Goal: Entertainment & Leisure: Consume media (video, audio)

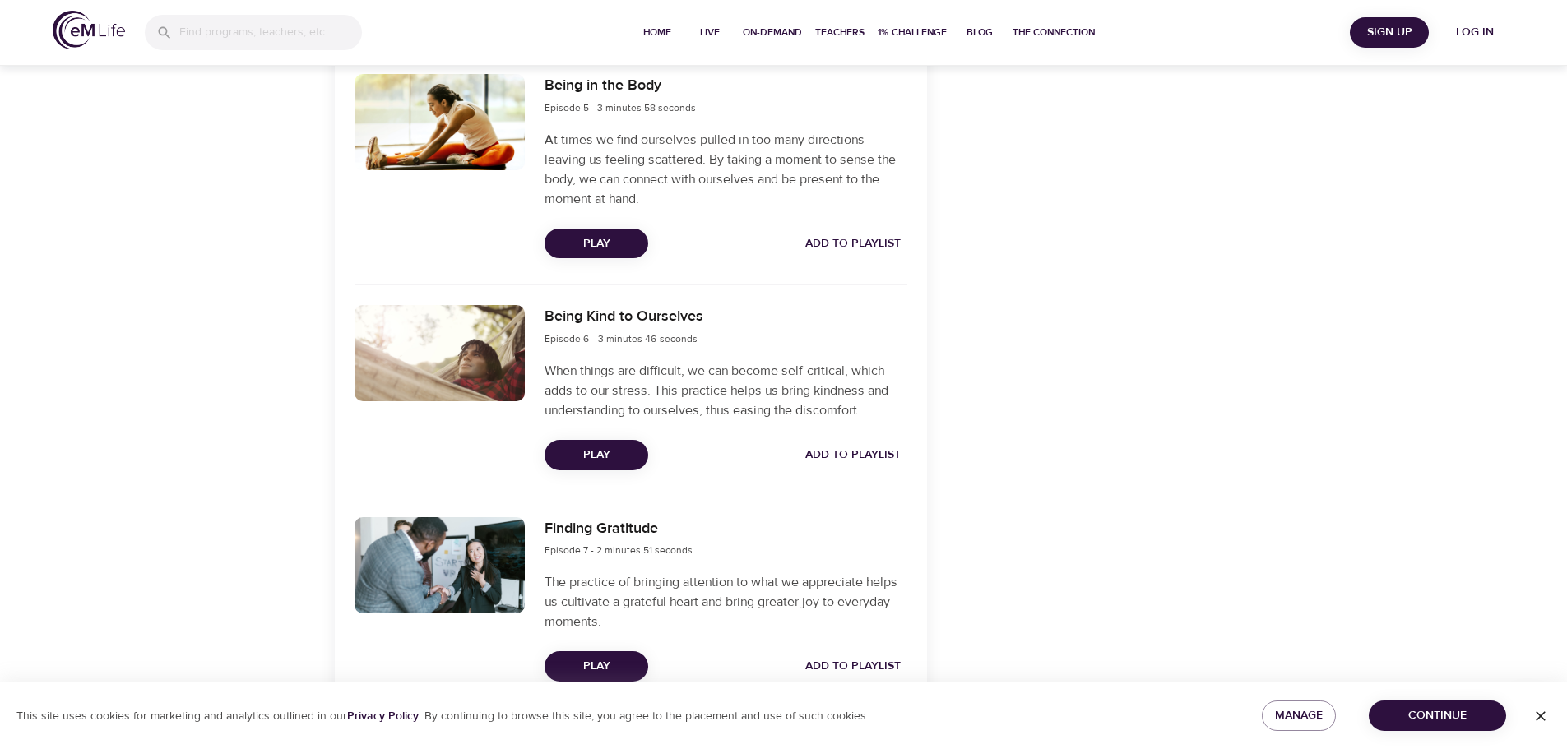
scroll to position [1228, 0]
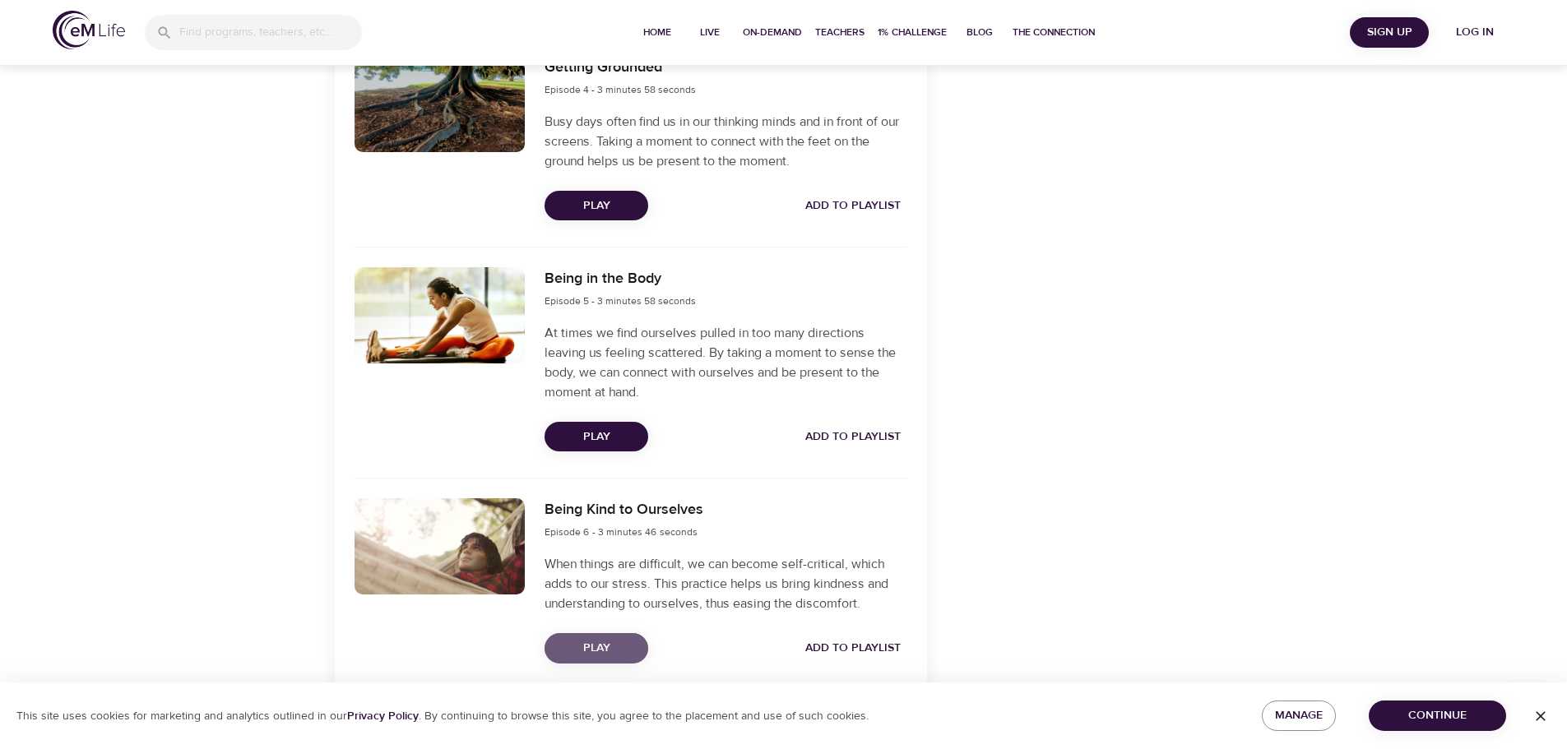
click at [601, 641] on span "Play" at bounding box center [596, 648] width 77 height 21
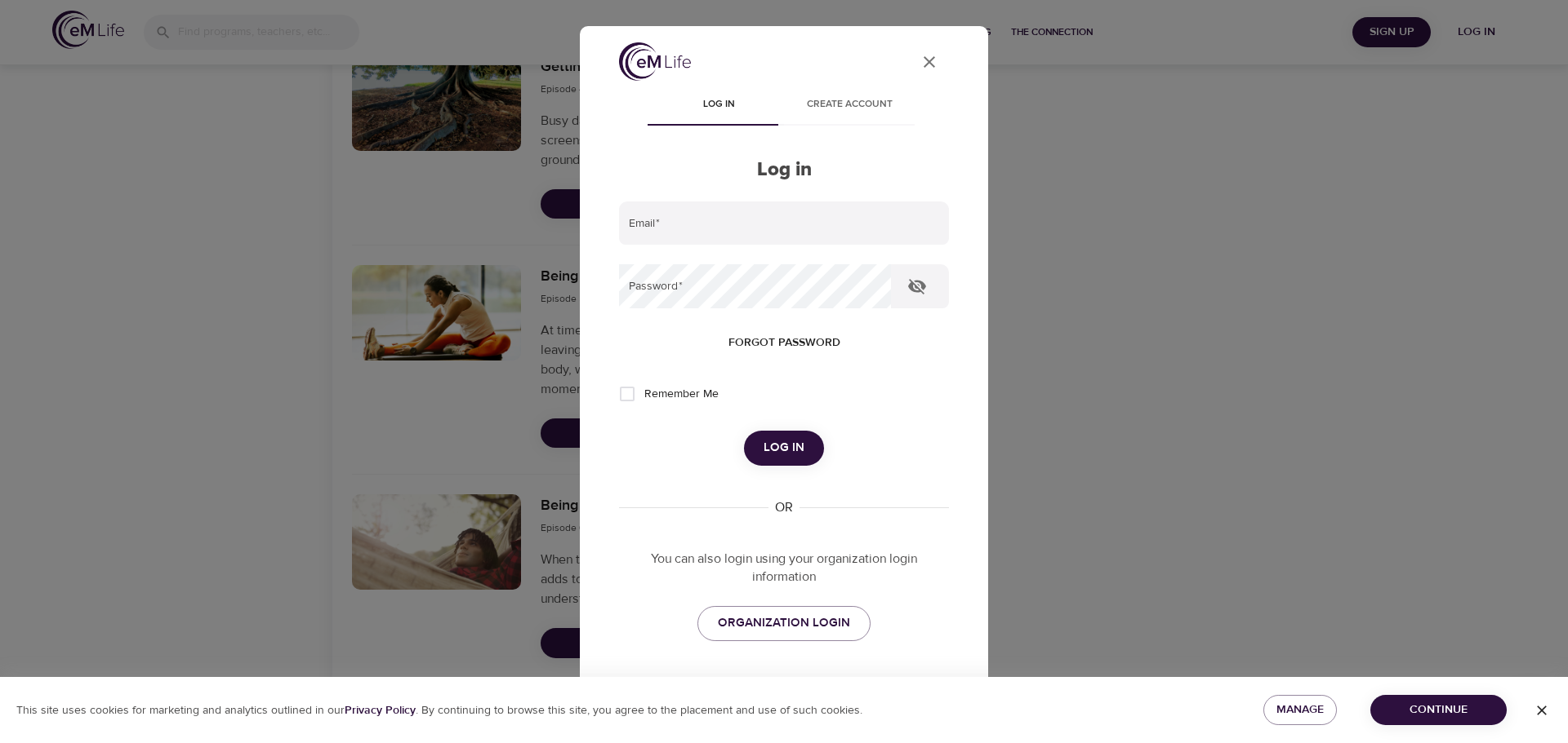
click at [920, 62] on icon "User Profile" at bounding box center [929, 62] width 20 height 20
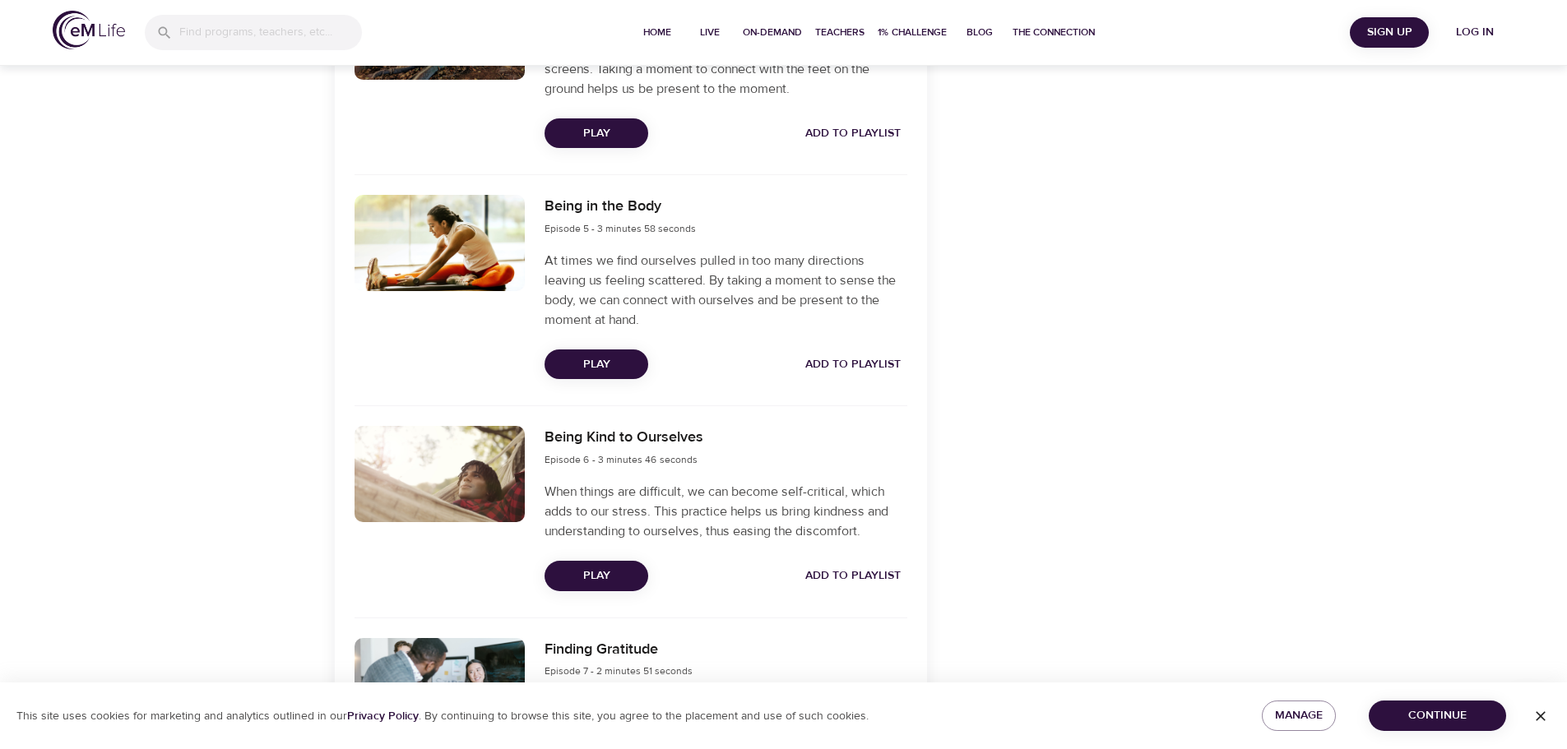
scroll to position [1311, 0]
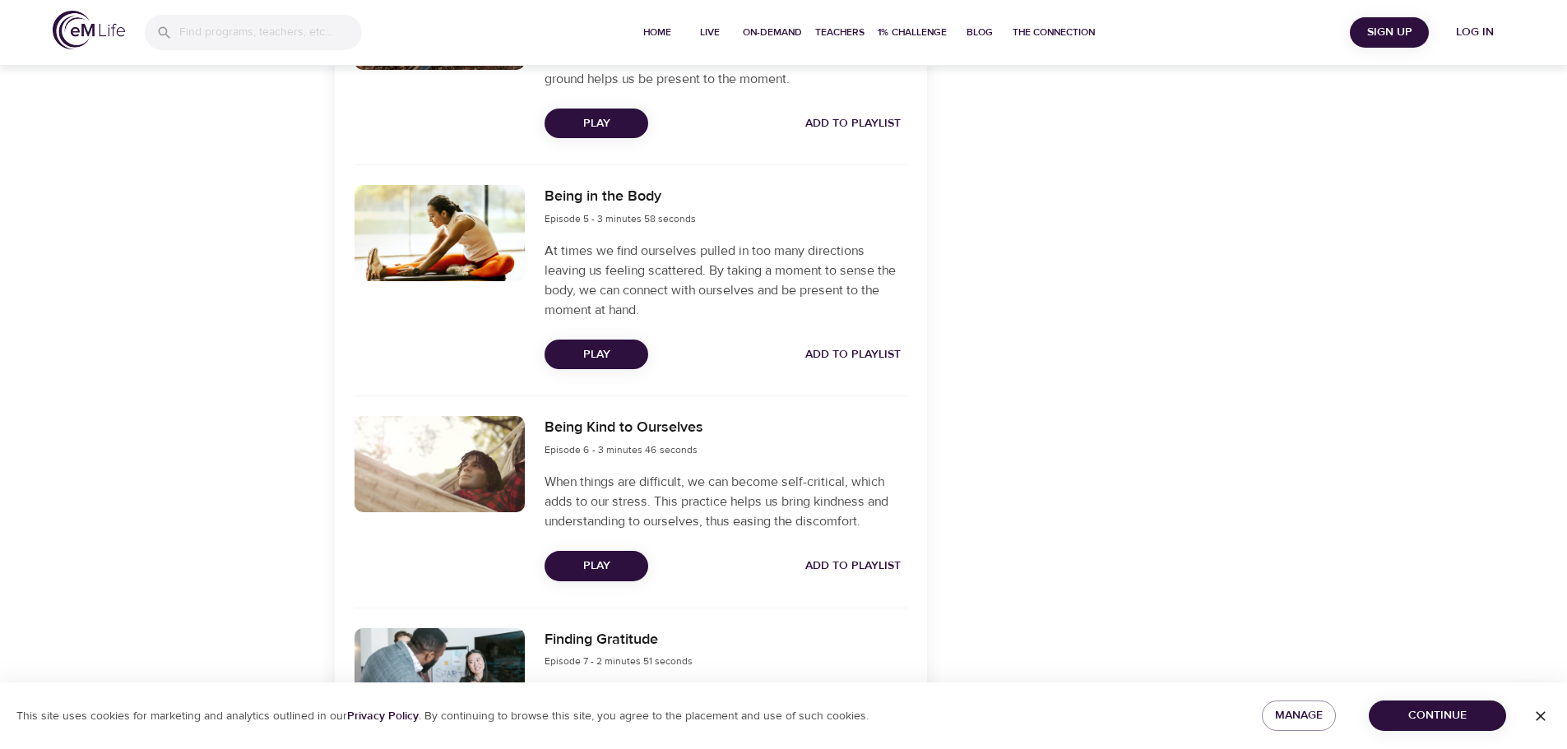
click at [598, 561] on span "Play" at bounding box center [596, 566] width 77 height 21
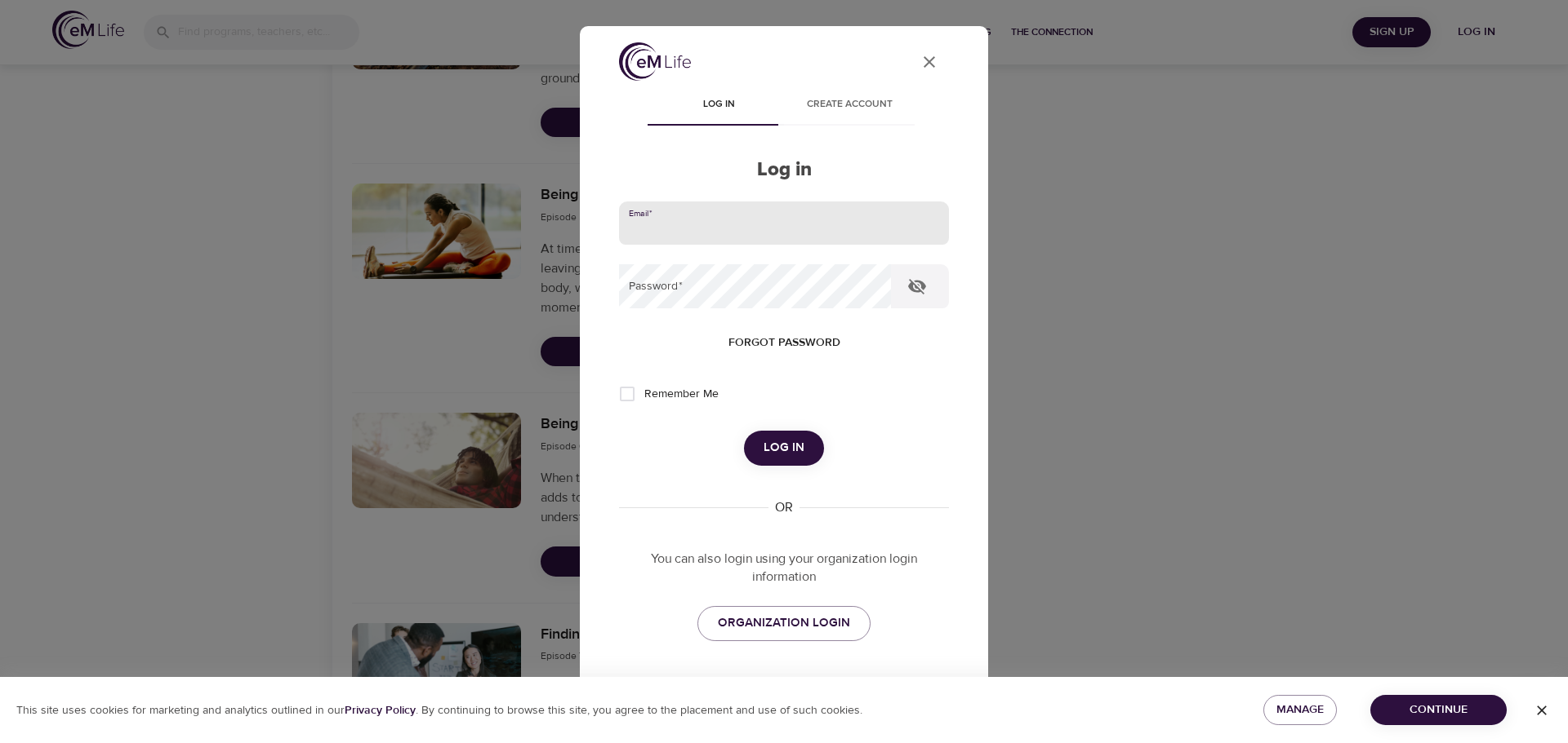
drag, startPoint x: 708, startPoint y: 204, endPoint x: 706, endPoint y: 214, distance: 10.2
click at [708, 204] on input "email" at bounding box center [784, 223] width 329 height 44
click at [706, 232] on input "email" at bounding box center [784, 223] width 329 height 44
type input "S"
type input "[EMAIL_ADDRESS][DOMAIN_NAME]"
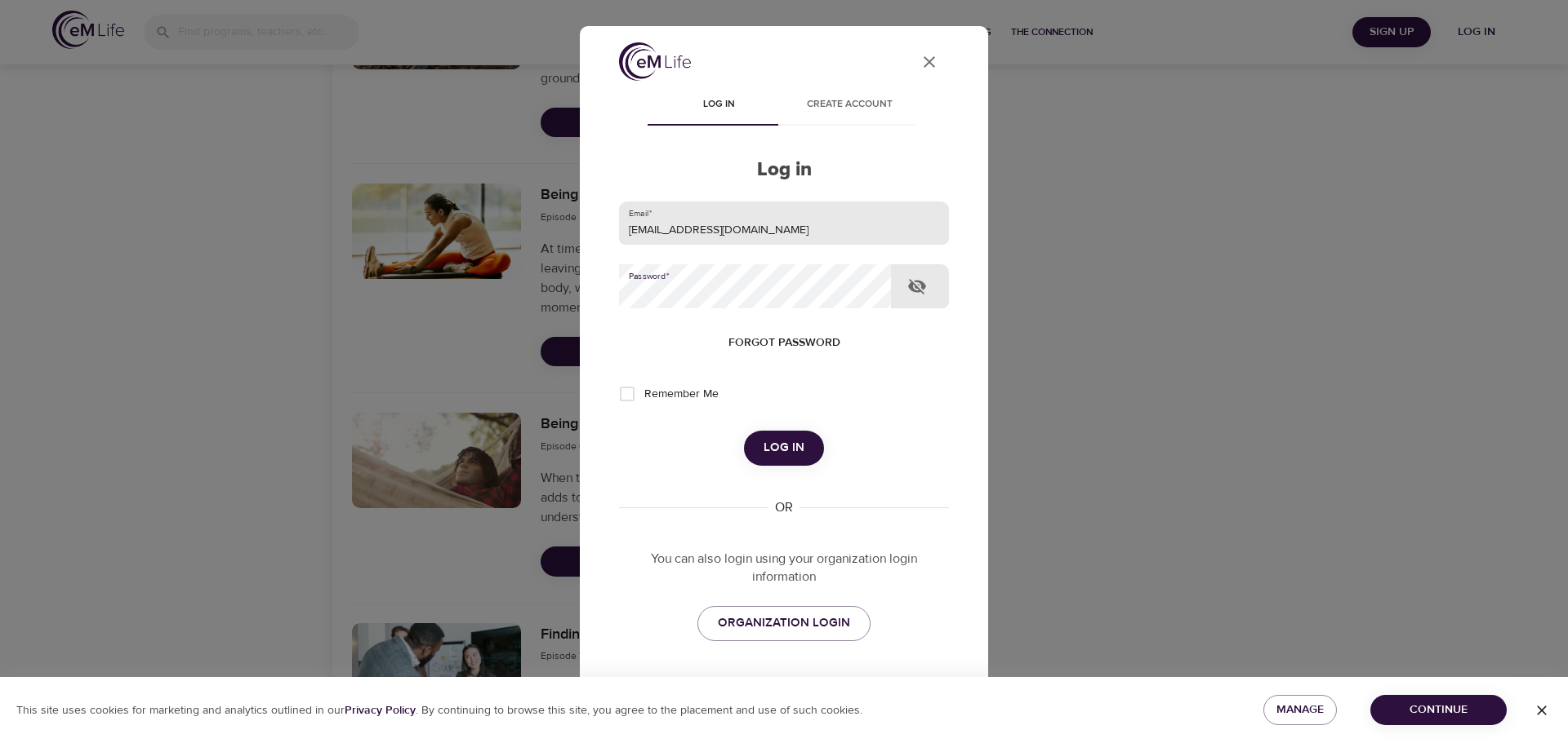
click at [743, 431] on button "Log in" at bounding box center [783, 447] width 80 height 35
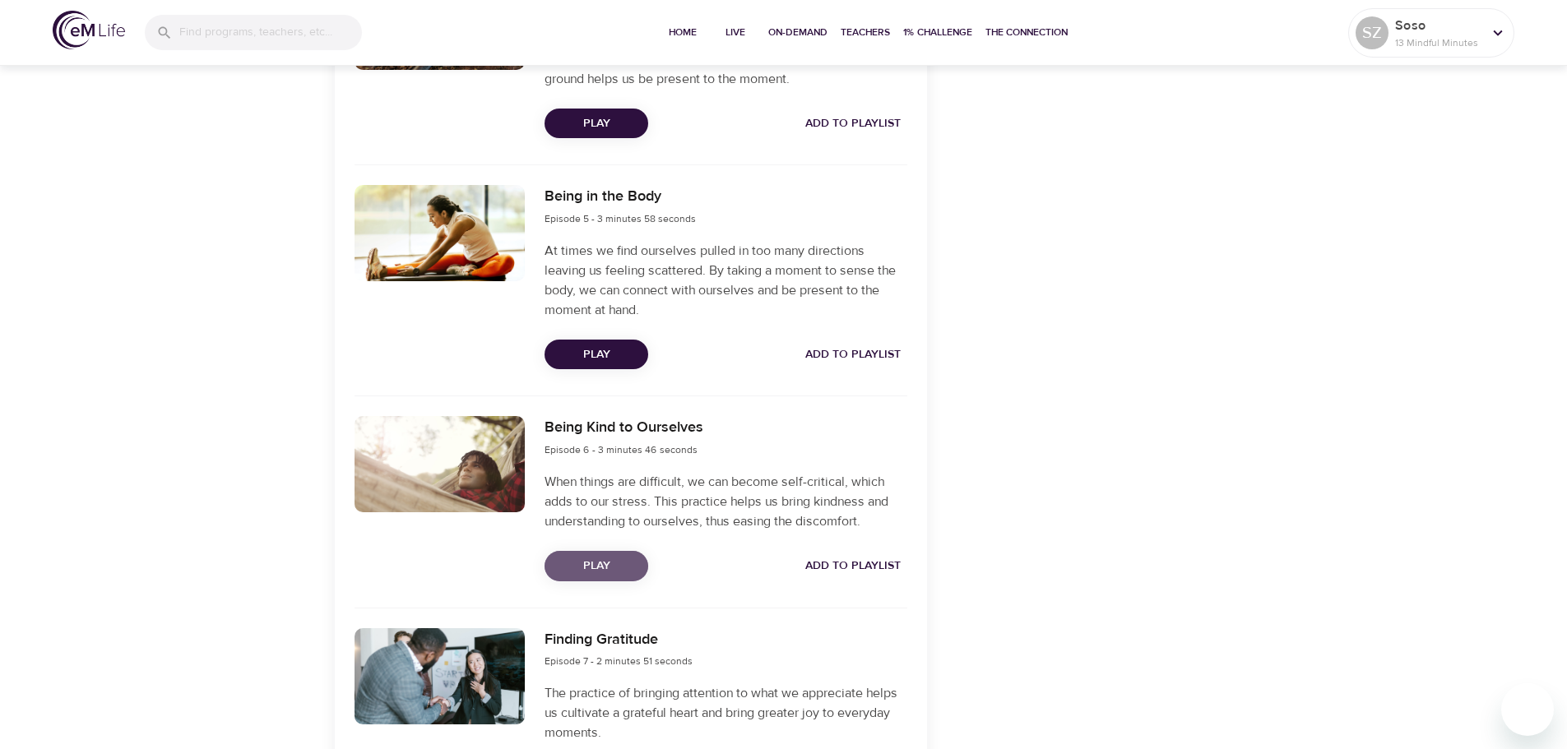
click at [597, 559] on span "Play" at bounding box center [596, 566] width 77 height 21
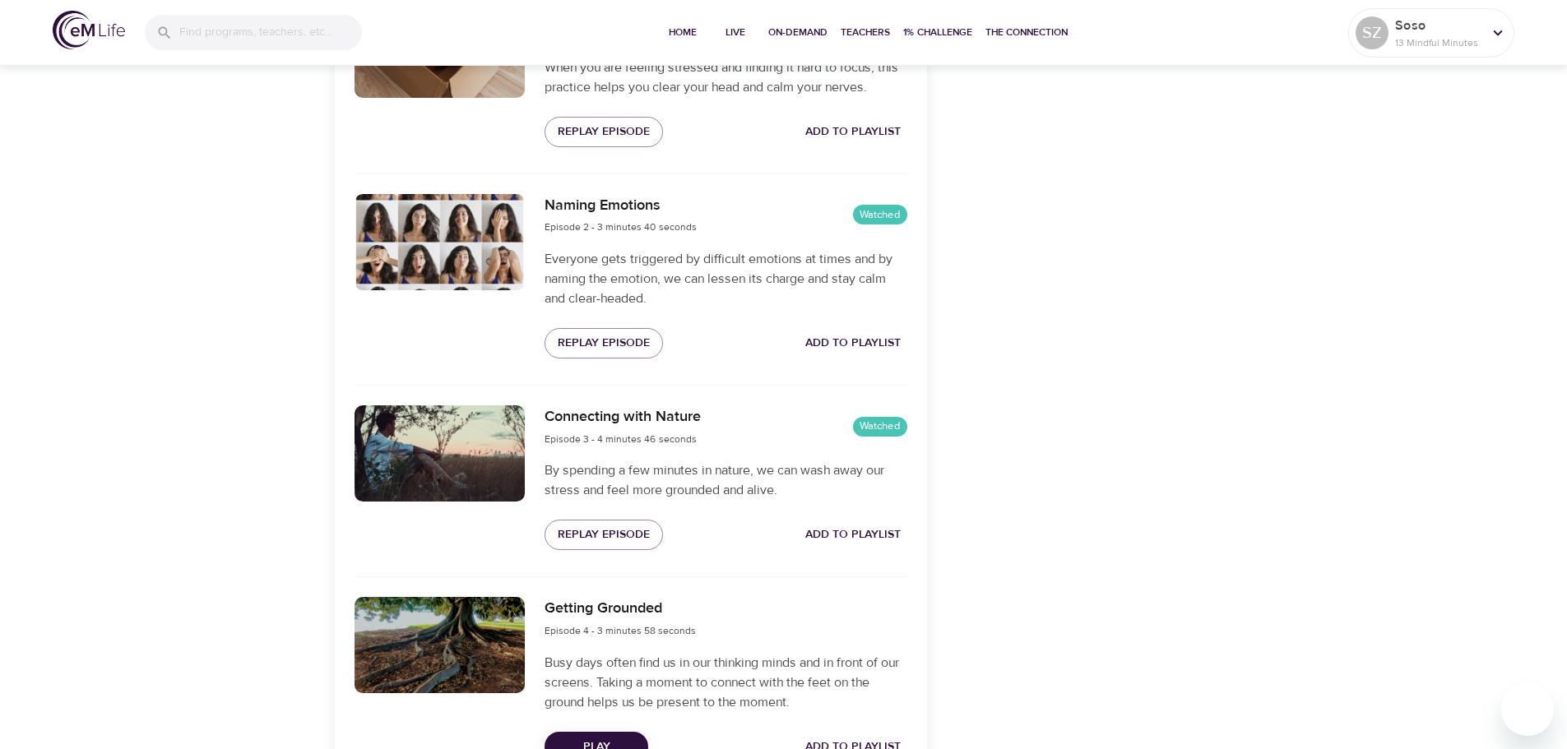
scroll to position [905, 0]
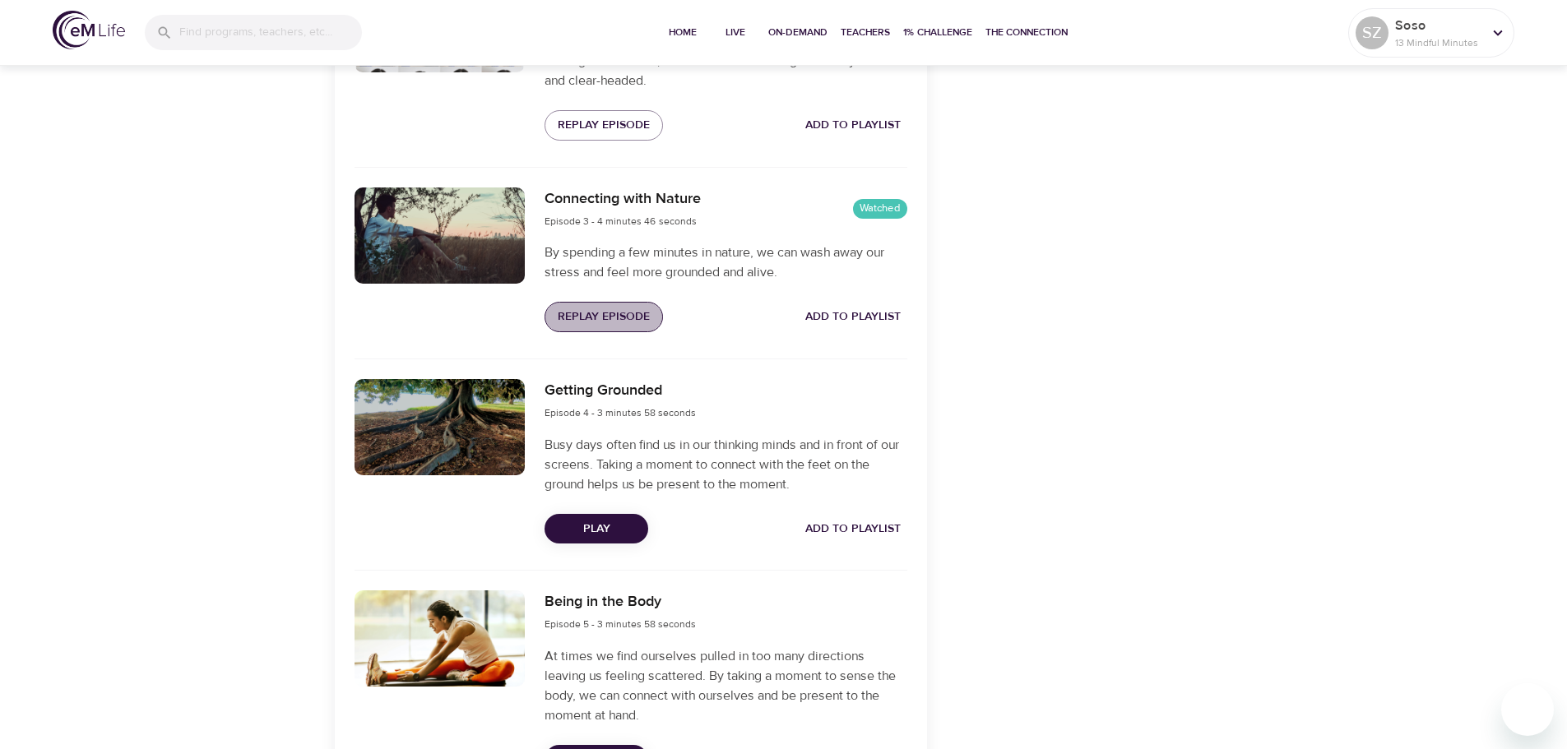
click at [610, 313] on span "Replay Episode" at bounding box center [604, 317] width 92 height 21
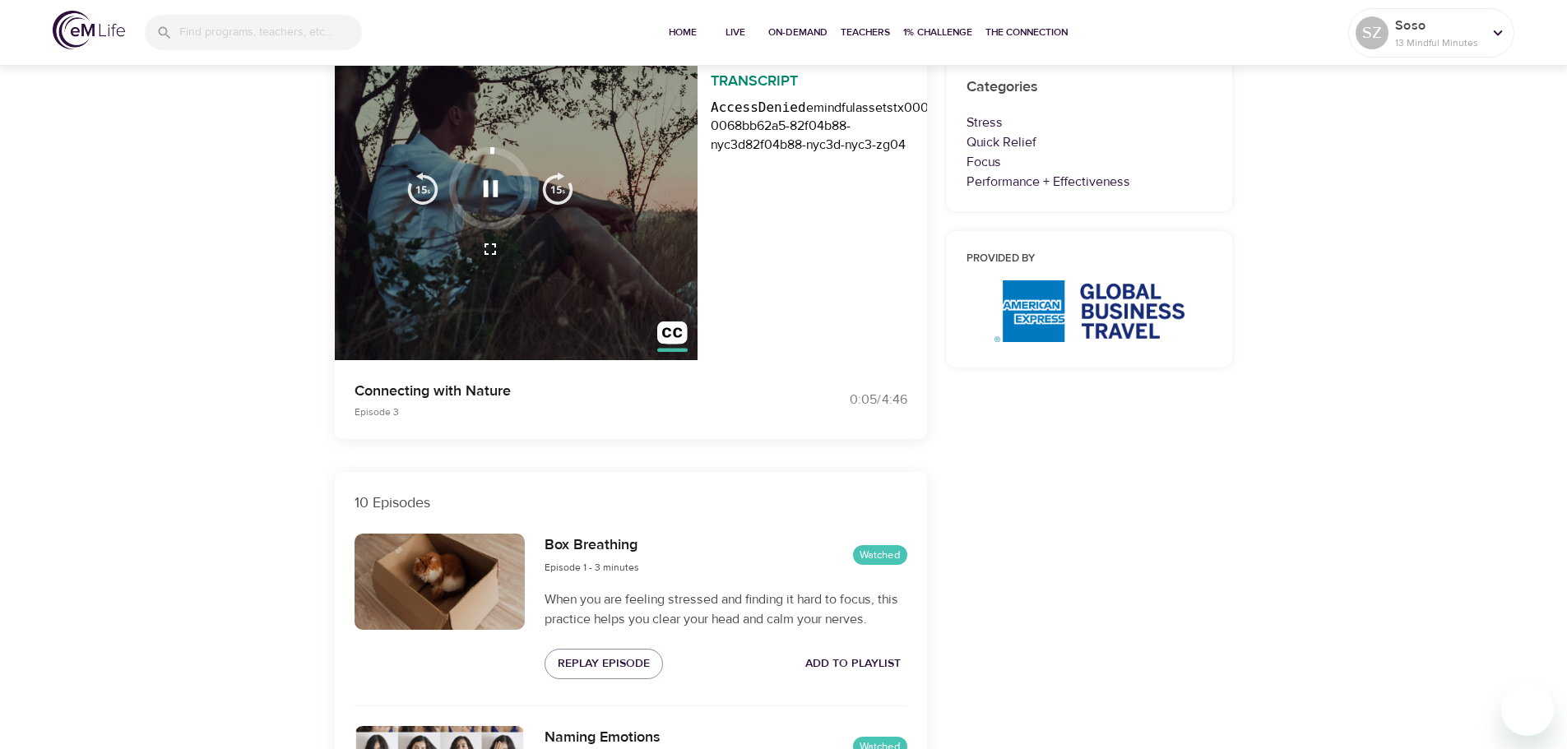
scroll to position [329, 0]
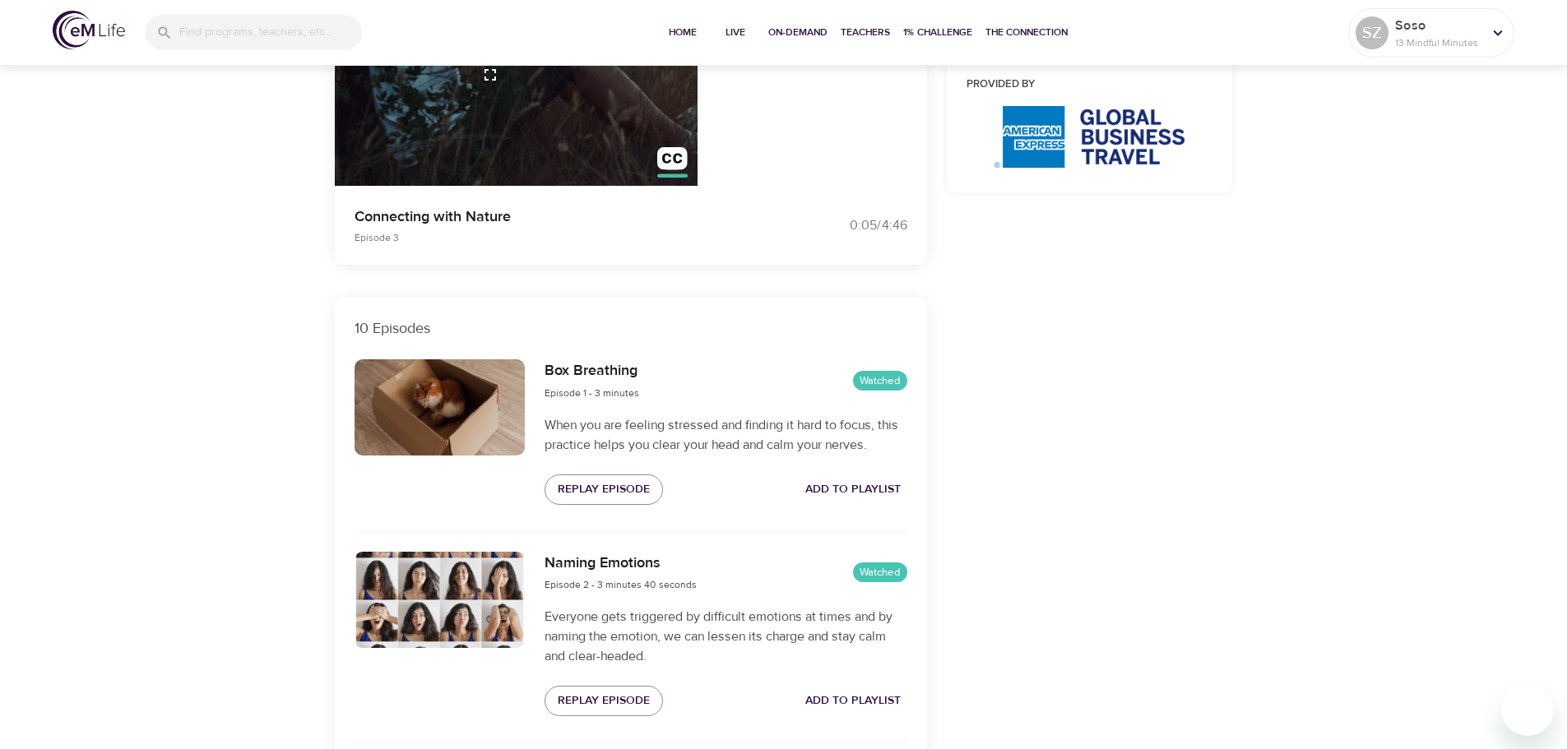
click at [439, 394] on div at bounding box center [440, 408] width 171 height 96
click at [593, 485] on span "Replay Episode" at bounding box center [604, 490] width 92 height 21
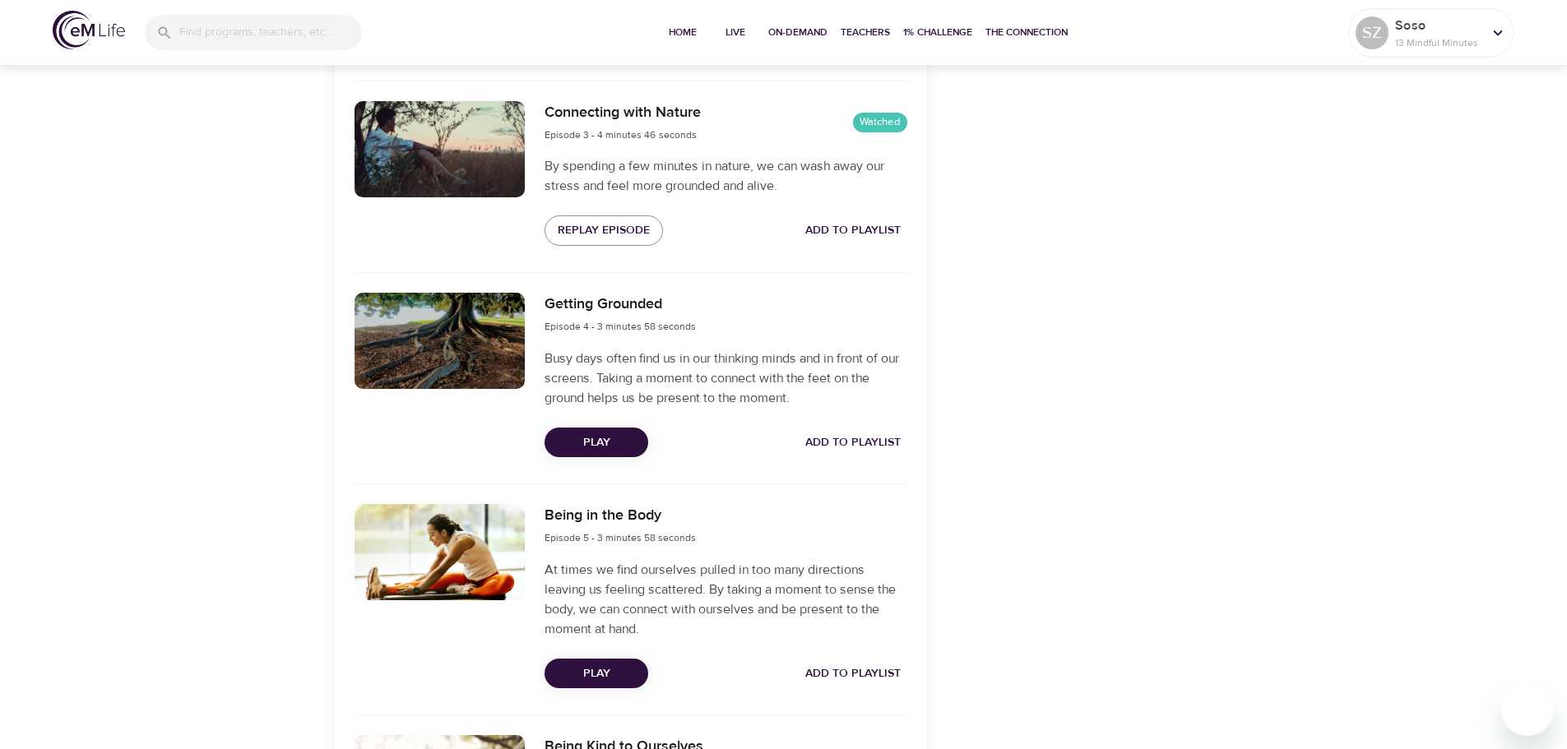
scroll to position [1152, 0]
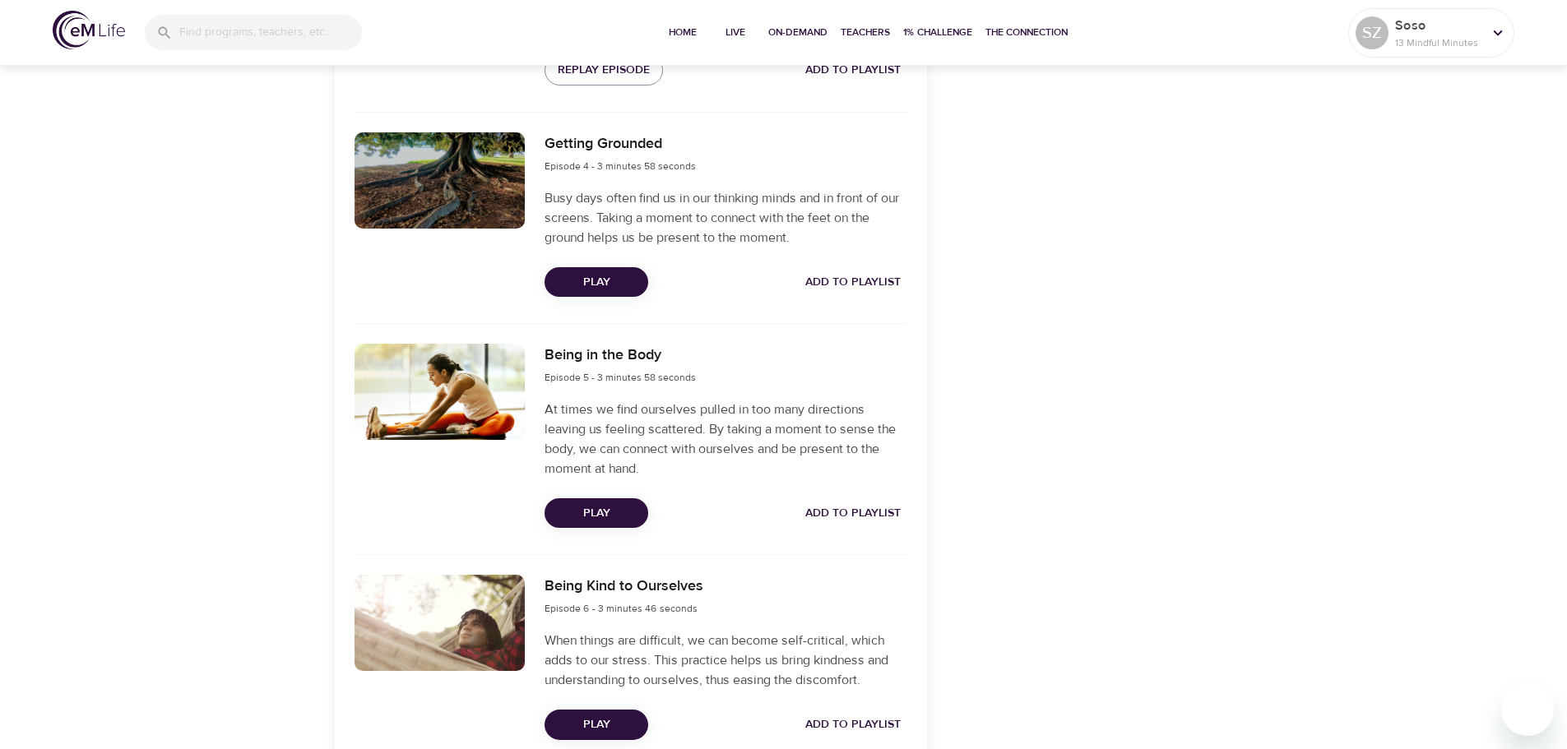
click at [604, 721] on span "Play" at bounding box center [596, 725] width 77 height 21
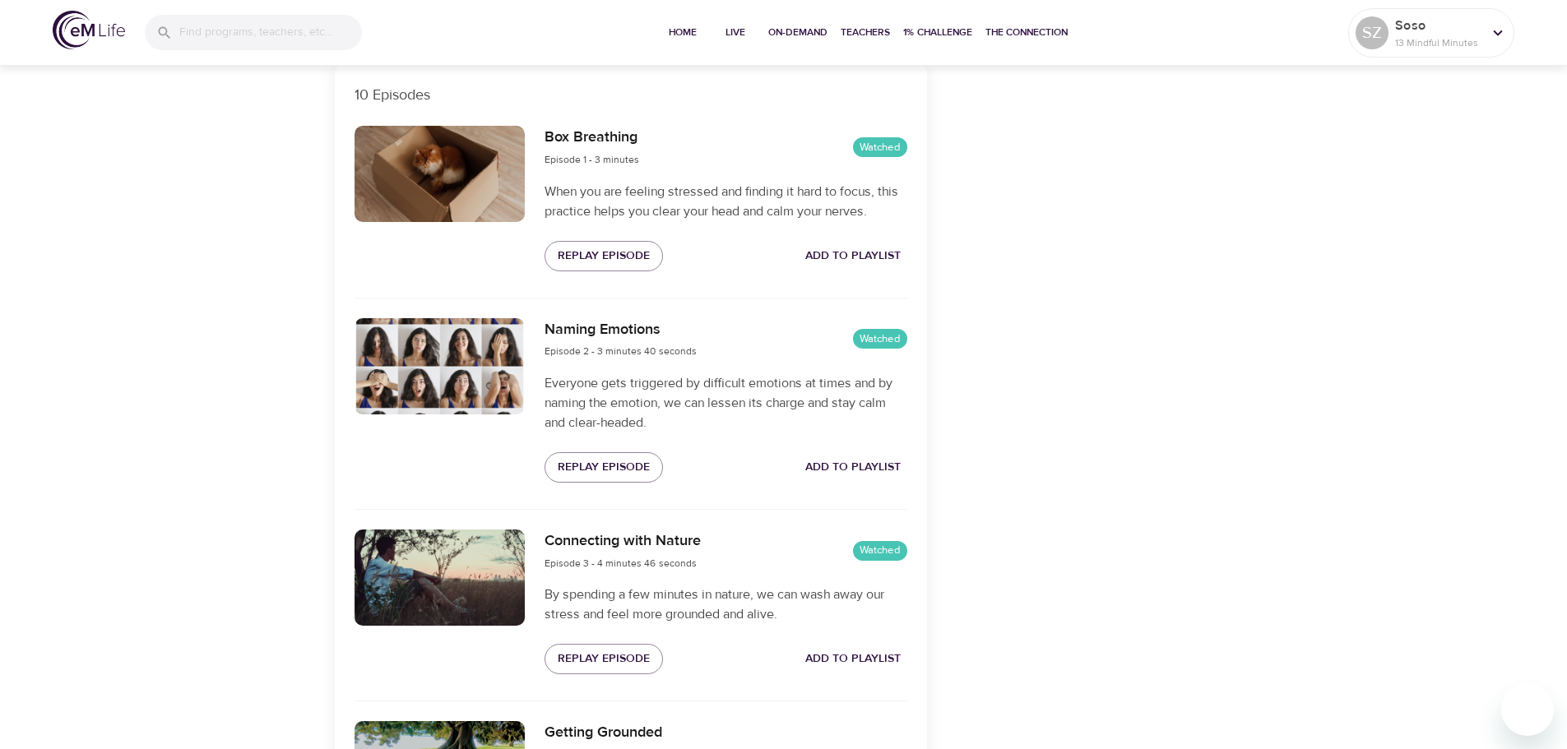
scroll to position [658, 0]
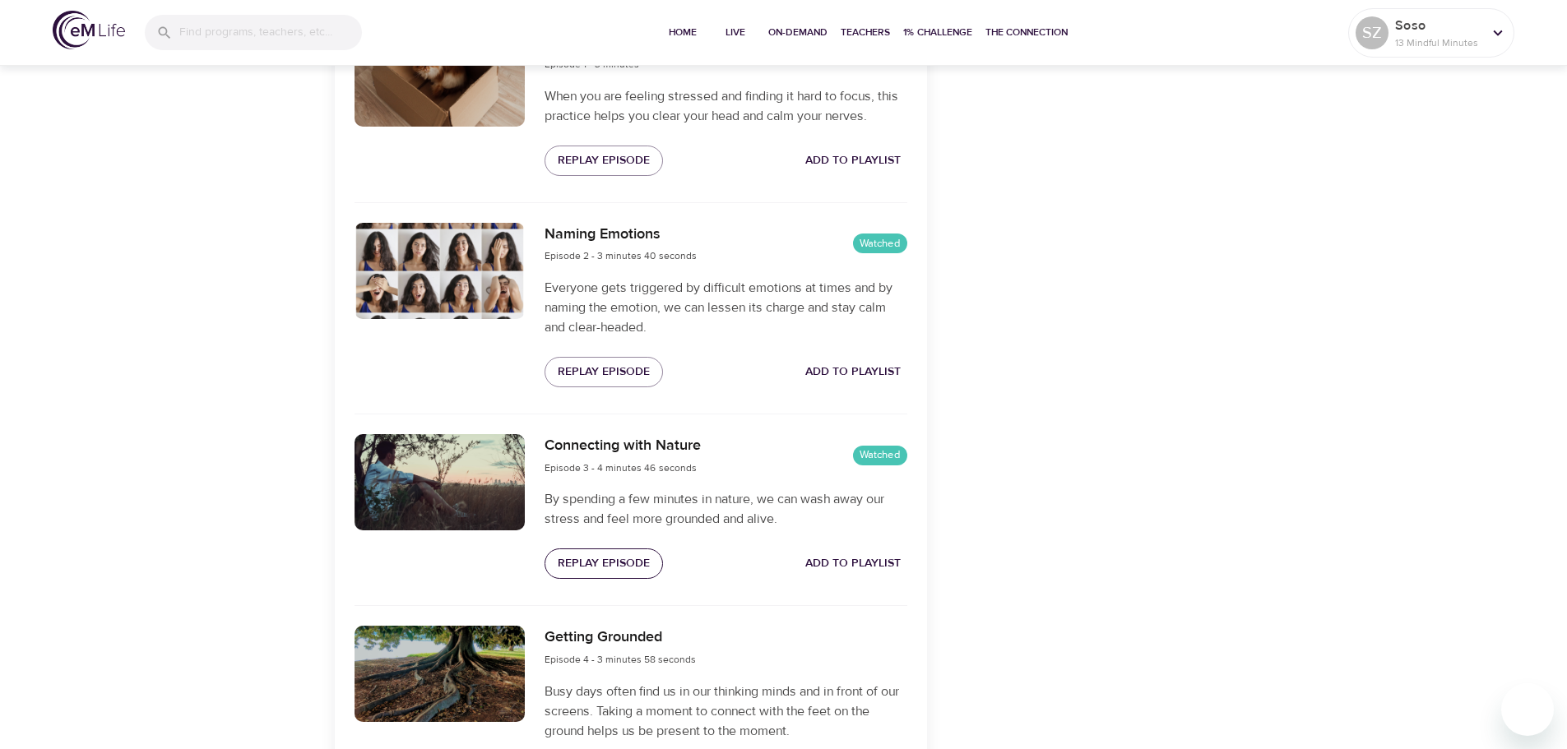
click at [603, 563] on span "Replay Episode" at bounding box center [604, 564] width 92 height 21
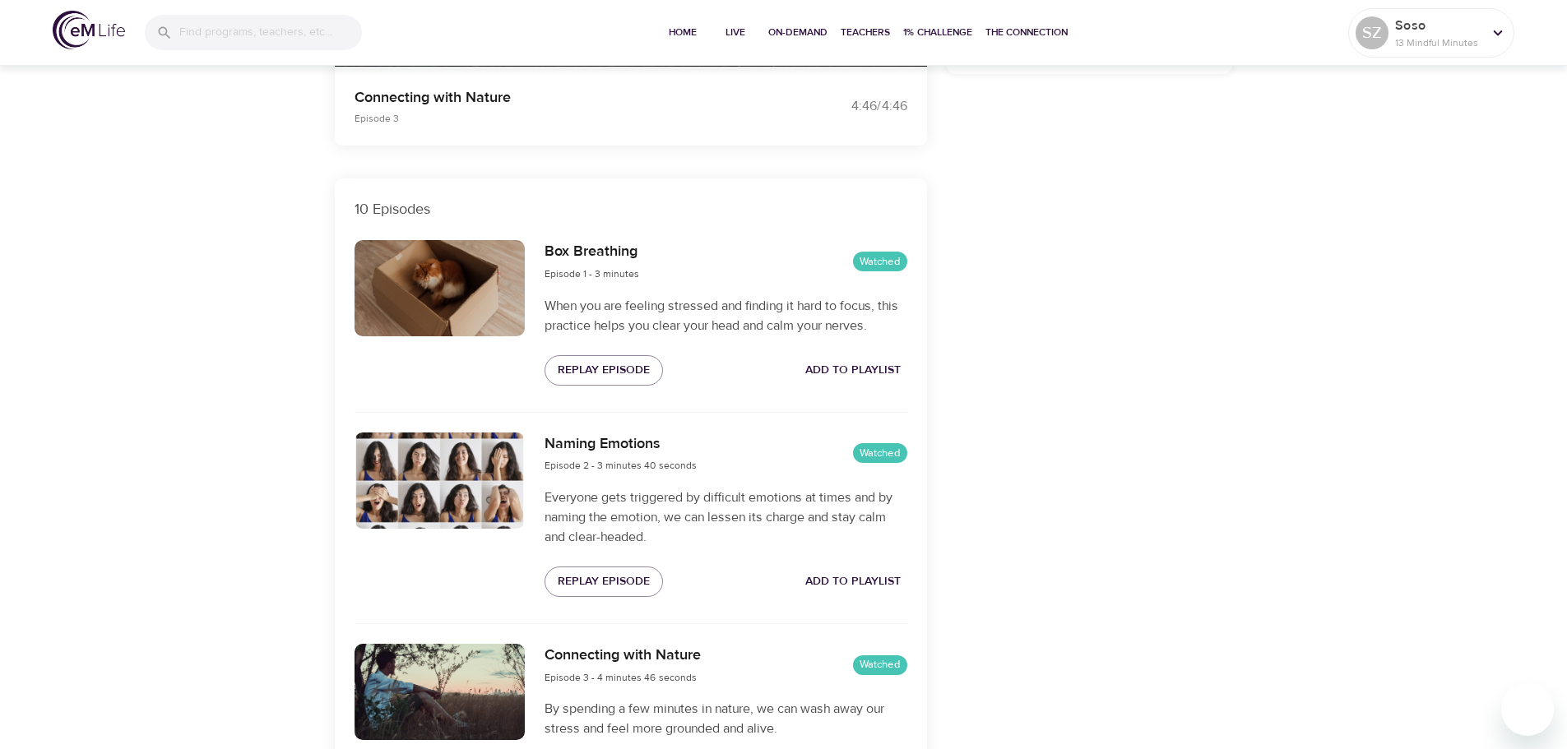
scroll to position [247, 0]
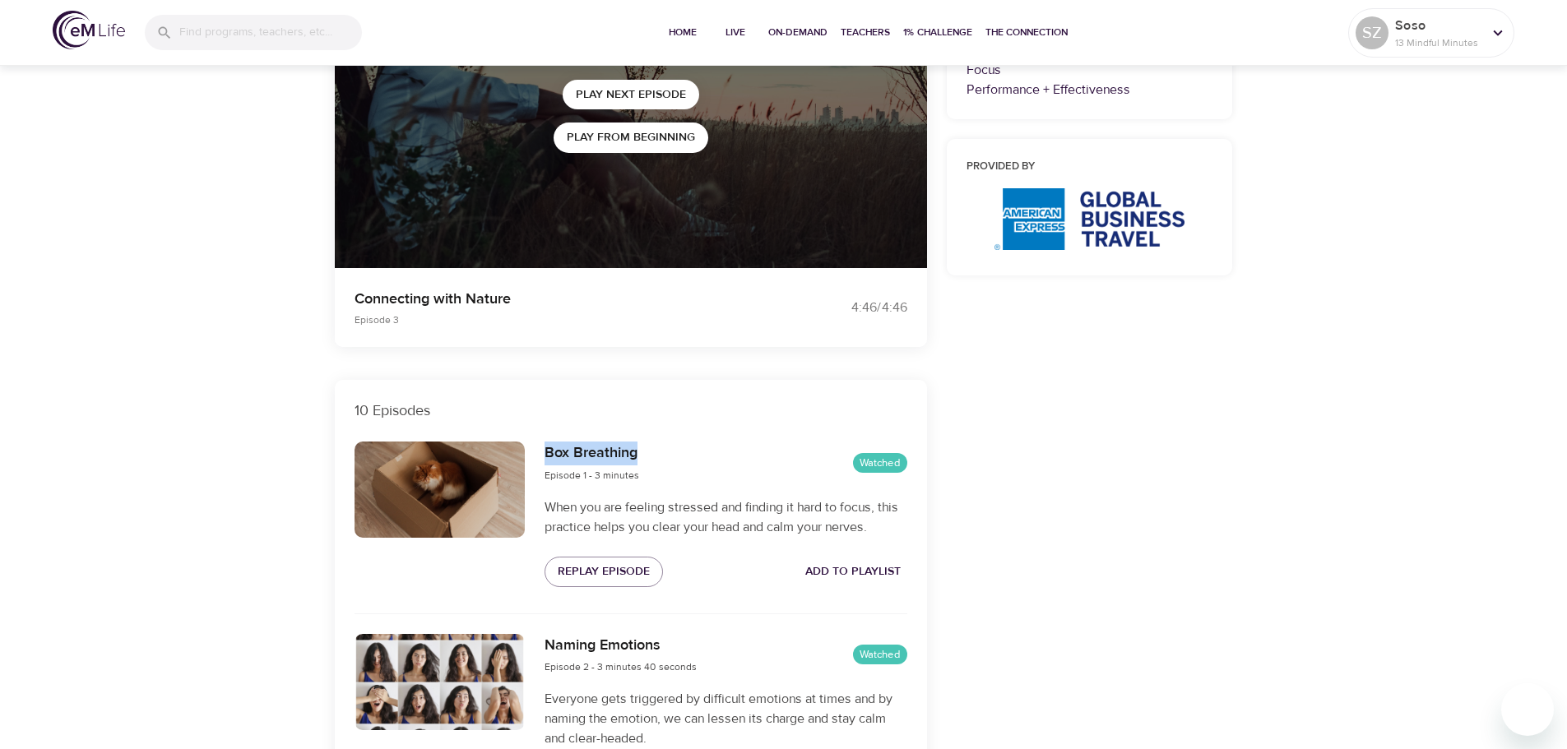
drag, startPoint x: 647, startPoint y: 449, endPoint x: 545, endPoint y: 452, distance: 102.0
click at [545, 452] on div "Box Breathing Episode 1 - 3 minutes Watched" at bounding box center [726, 463] width 362 height 43
copy h6 "Box Breathing"
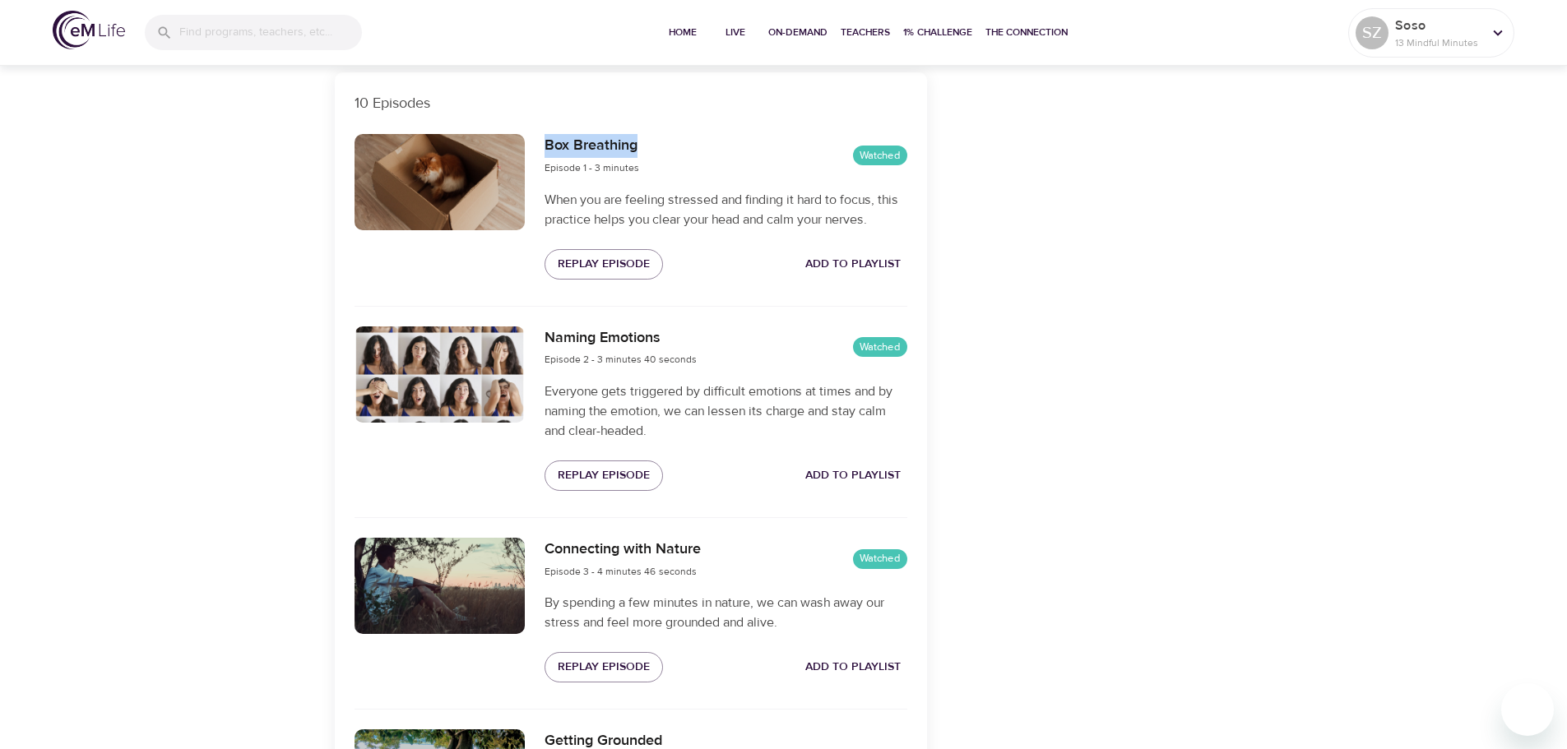
scroll to position [658, 0]
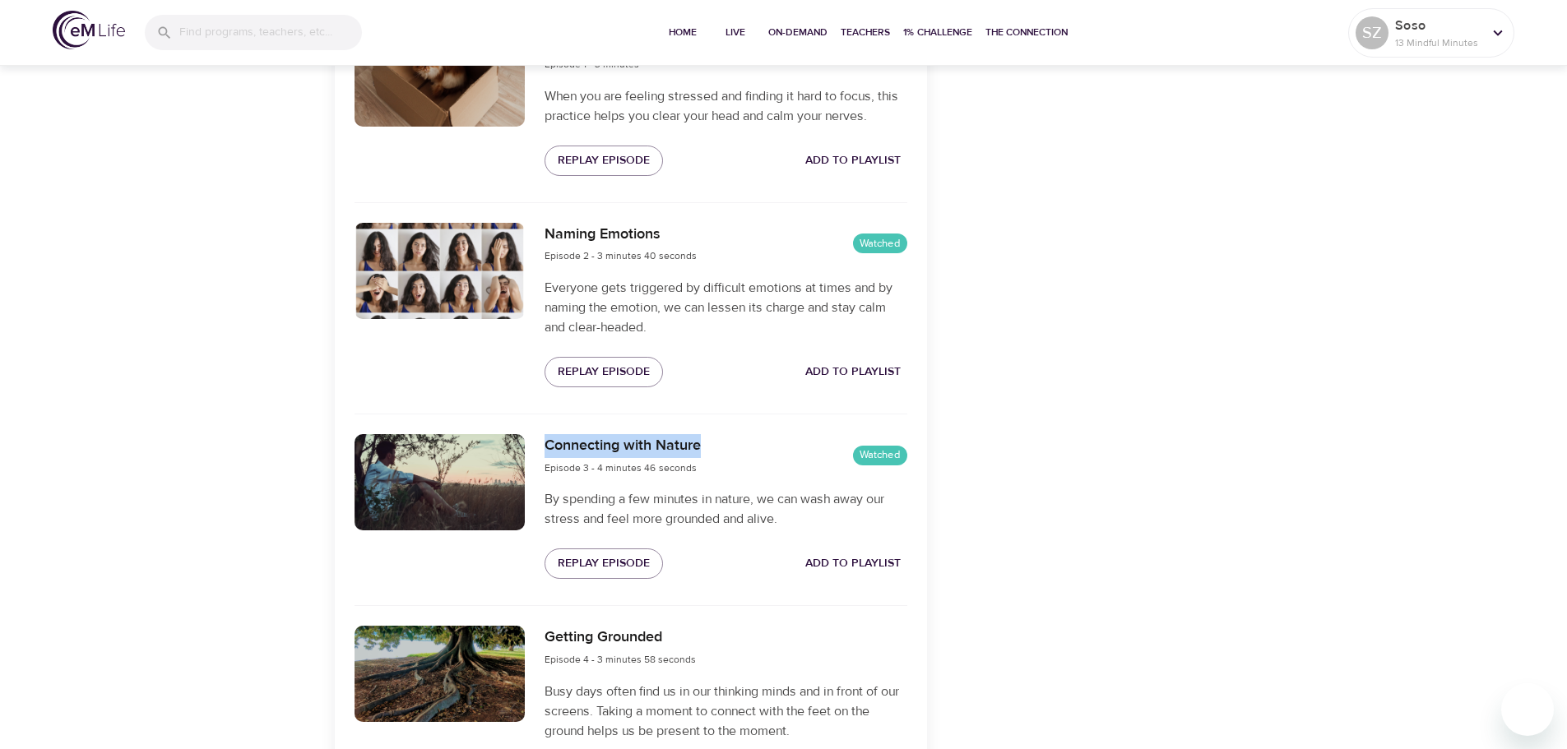
drag, startPoint x: 706, startPoint y: 447, endPoint x: 546, endPoint y: 445, distance: 159.6
click at [546, 445] on div "Connecting with Nature Episode 3 - 4 minutes 46 seconds Watched" at bounding box center [726, 455] width 362 height 43
copy h6 "Connecting with Nature"
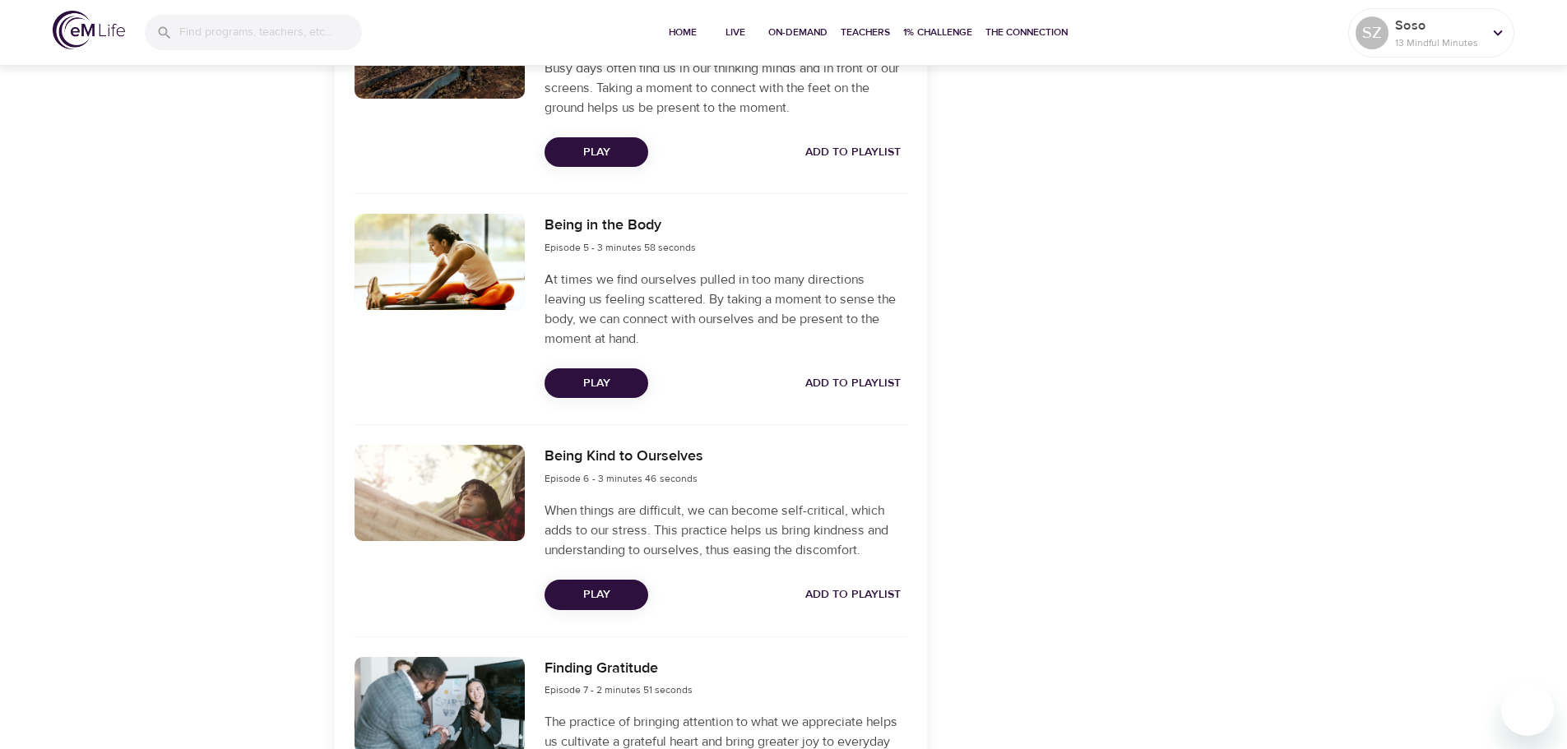
scroll to position [1311, 0]
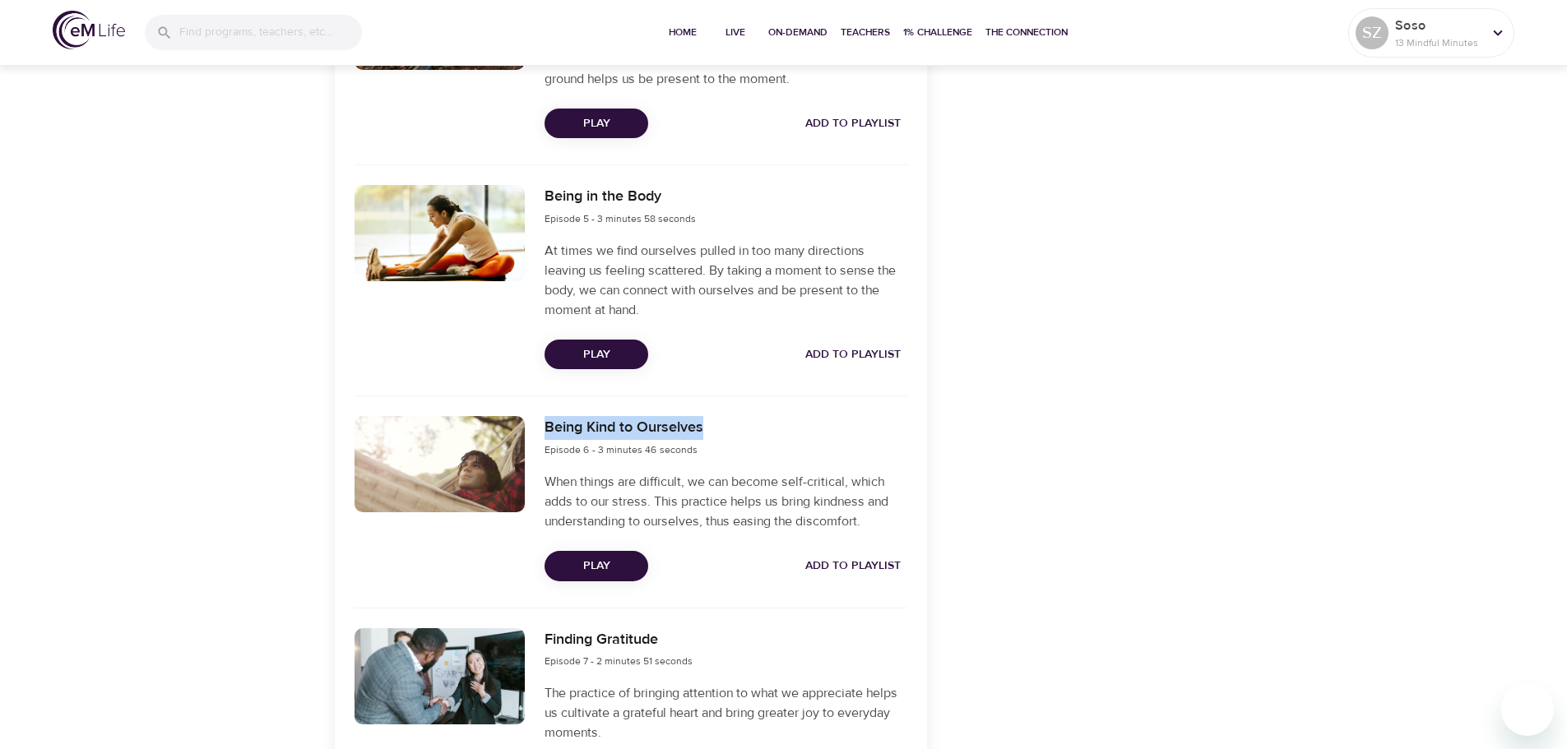
drag, startPoint x: 717, startPoint y: 433, endPoint x: 543, endPoint y: 427, distance: 173.7
click at [543, 427] on div "Being Kind to Ourselves Episode 6 - 3 minutes 46 seconds When things are diffic…" at bounding box center [726, 498] width 382 height 184
copy h6 "Being Kind to Ourselves"
